Goal: Task Accomplishment & Management: Use online tool/utility

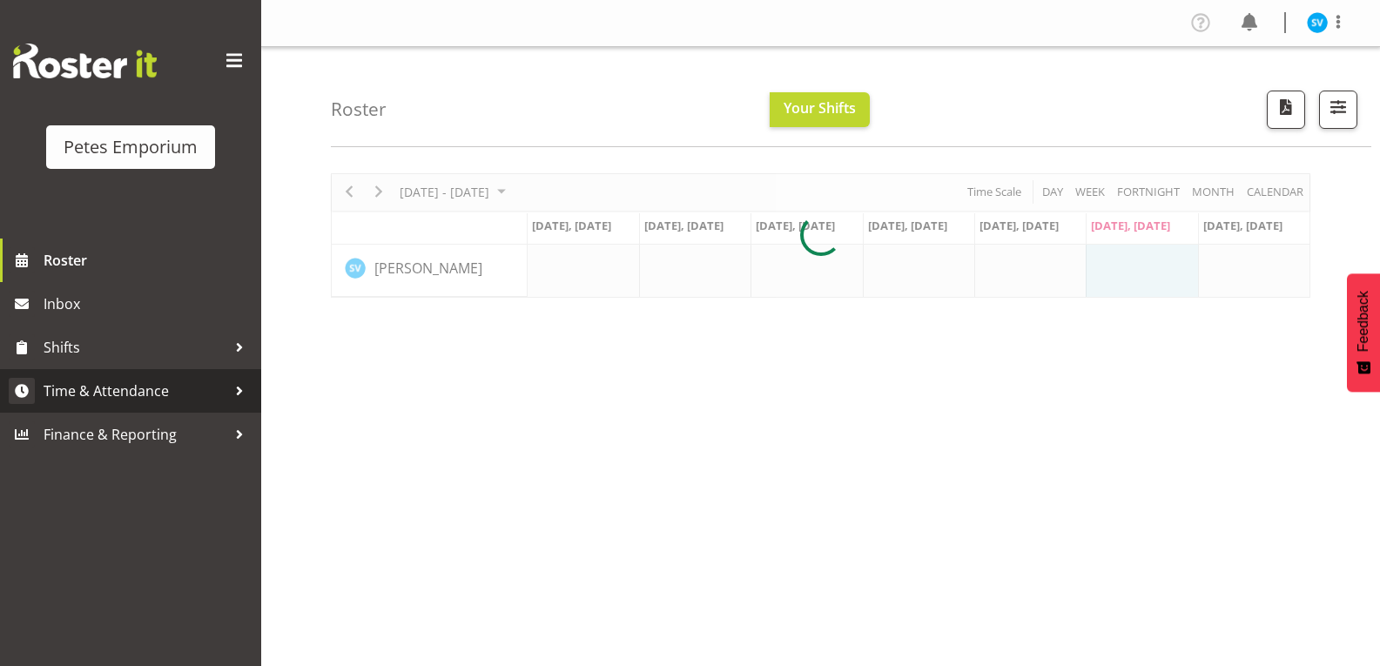
click at [112, 390] on span "Time & Attendance" at bounding box center [135, 391] width 183 height 26
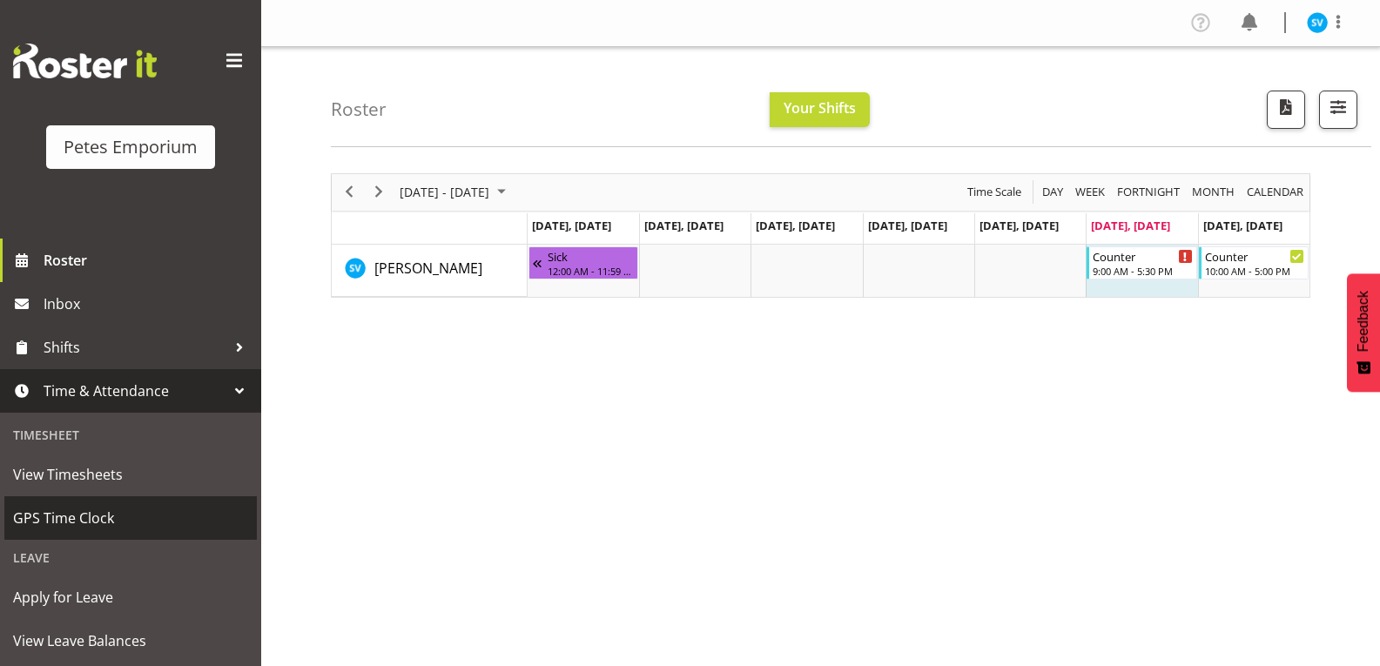
click at [59, 526] on span "GPS Time Clock" at bounding box center [130, 518] width 235 height 26
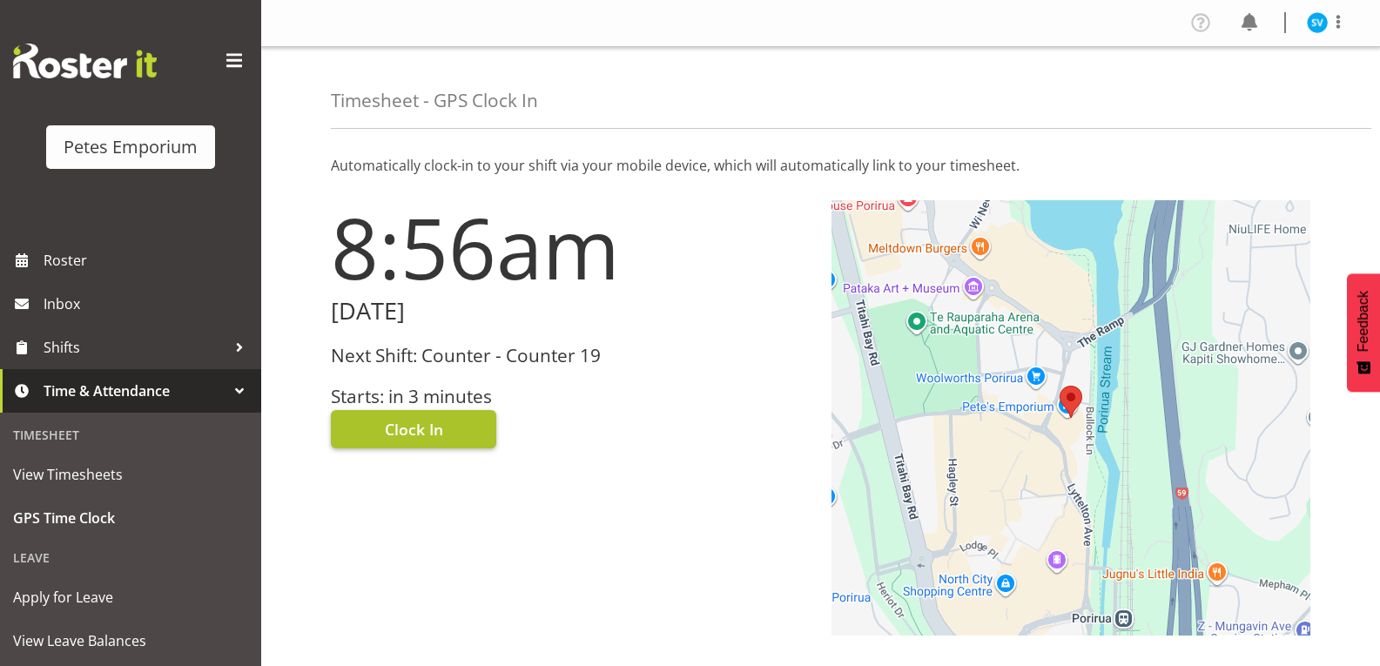
click at [389, 428] on span "Clock In" at bounding box center [414, 429] width 58 height 23
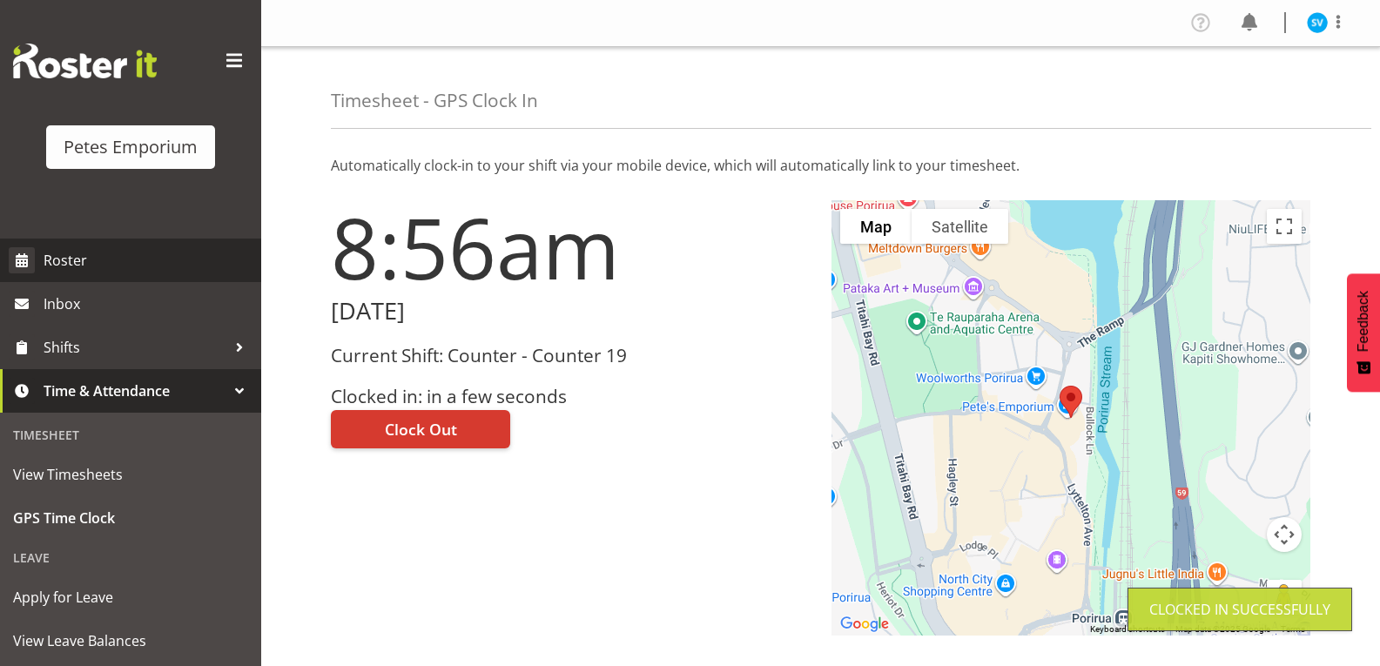
click at [92, 265] on span "Roster" at bounding box center [148, 260] width 209 height 26
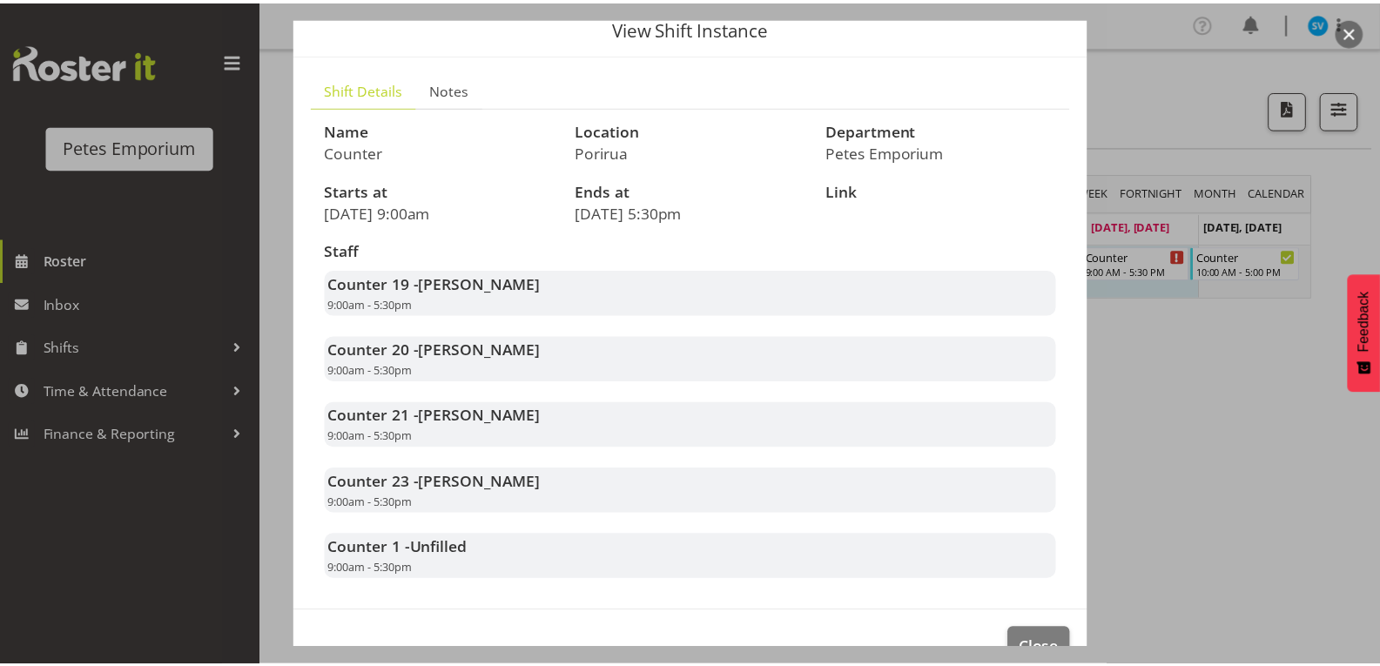
scroll to position [88, 0]
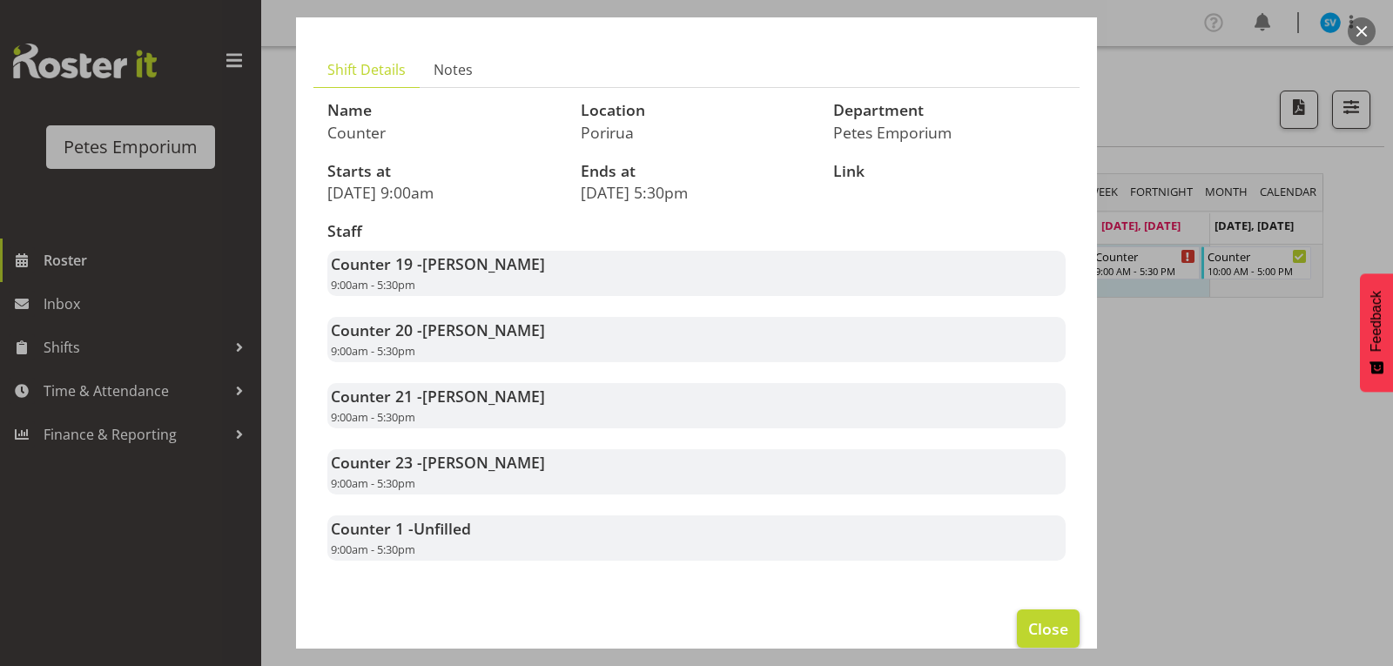
click at [1031, 635] on span "Close" at bounding box center [1048, 628] width 40 height 23
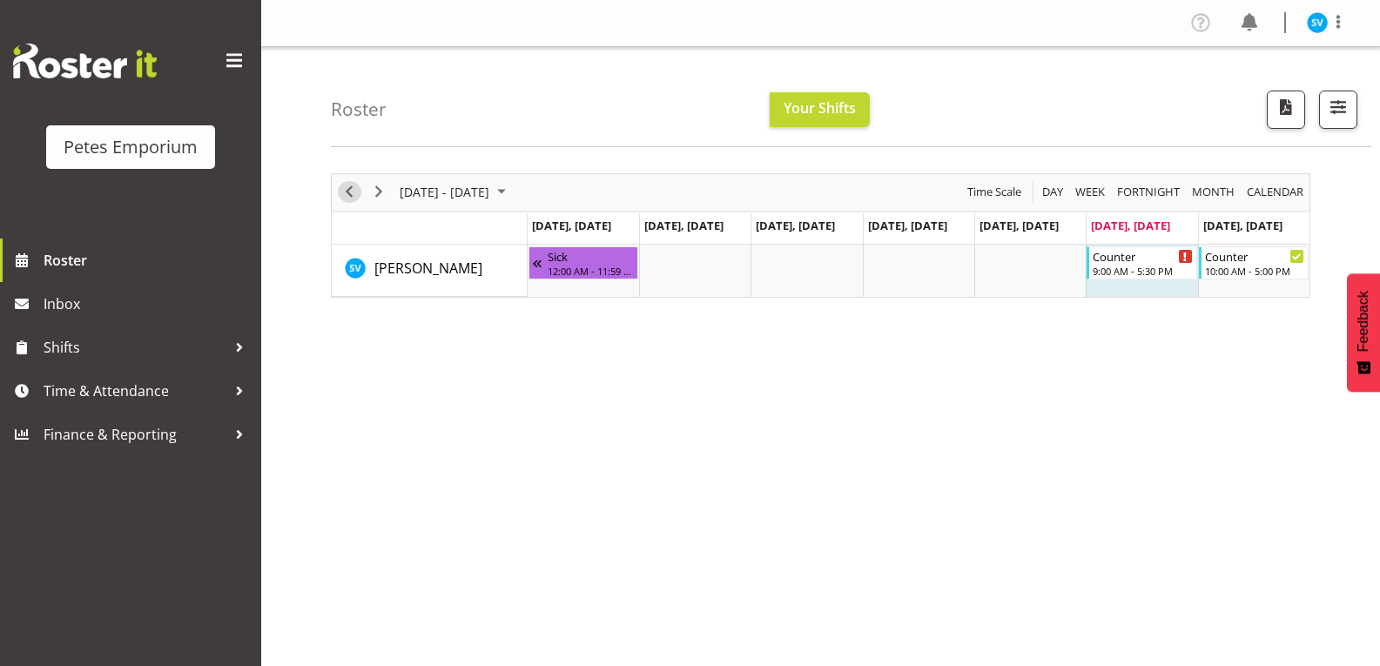
click at [346, 185] on span "Previous" at bounding box center [349, 192] width 21 height 22
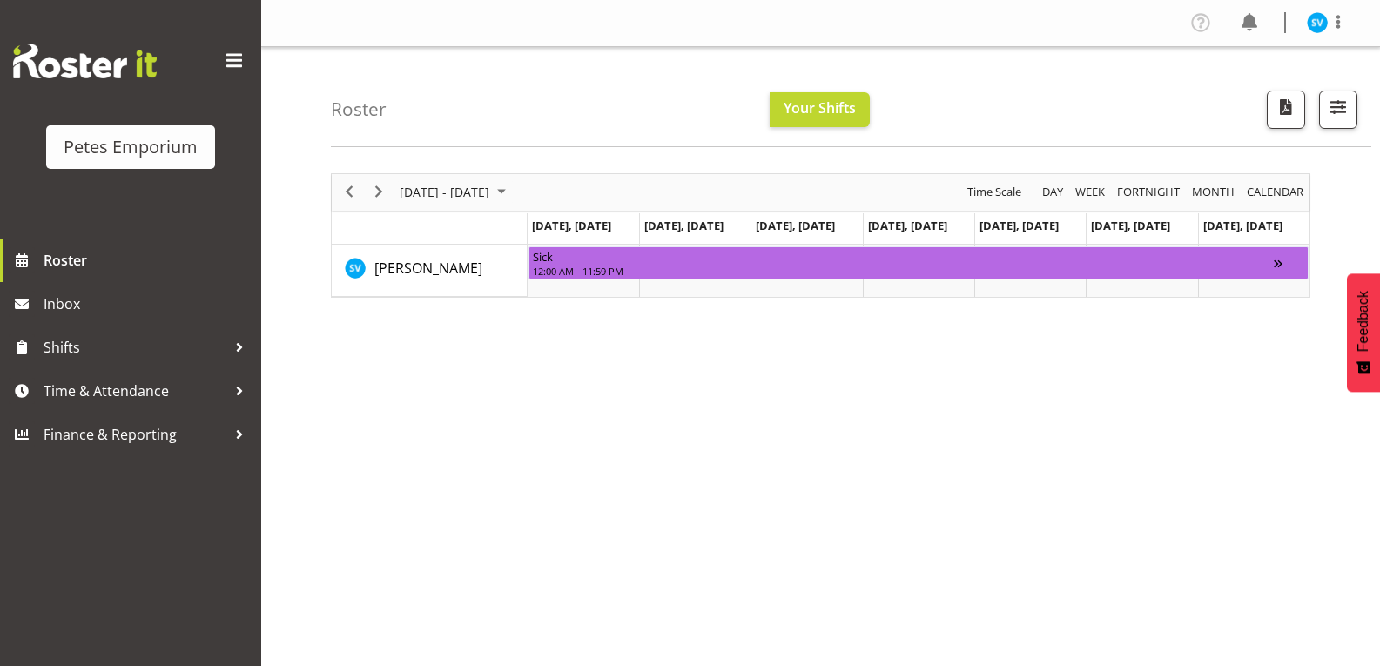
click at [1313, 29] on img at bounding box center [1317, 22] width 21 height 21
click at [1234, 95] on link "Log Out" at bounding box center [1264, 91] width 167 height 31
